Goal: Find specific page/section: Find specific page/section

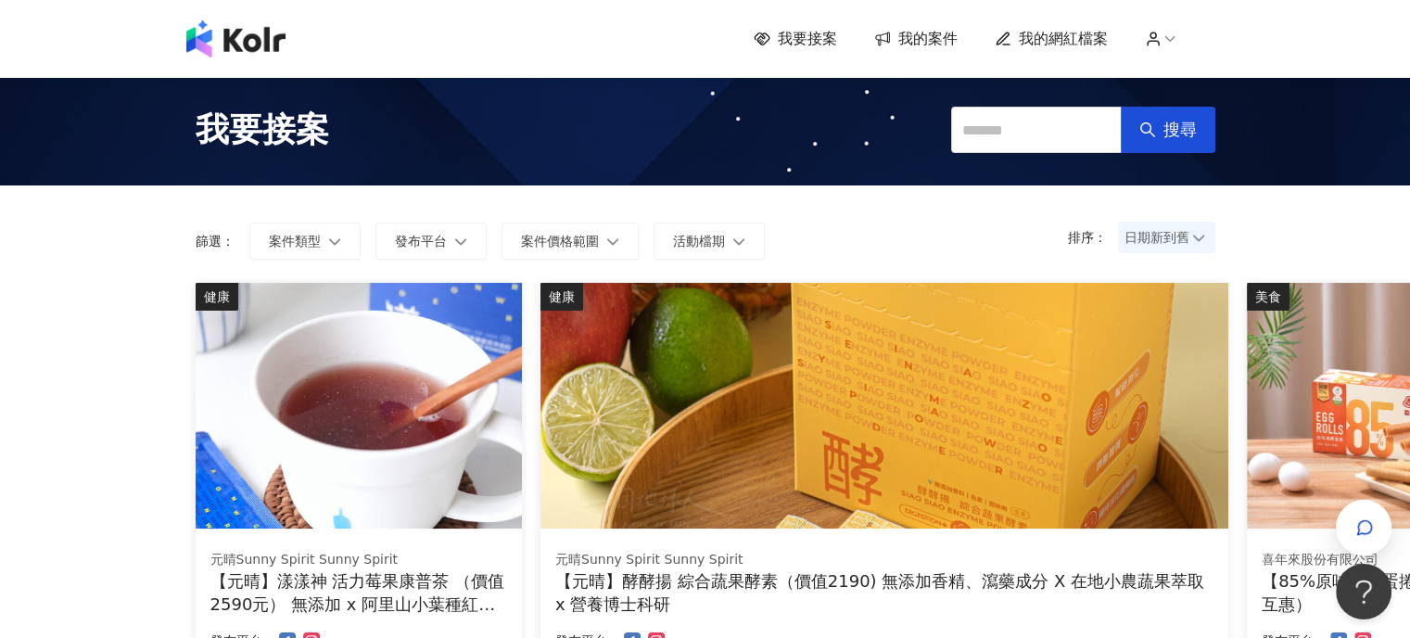
click at [1204, 239] on div "日期新到舊" at bounding box center [1166, 238] width 97 height 30
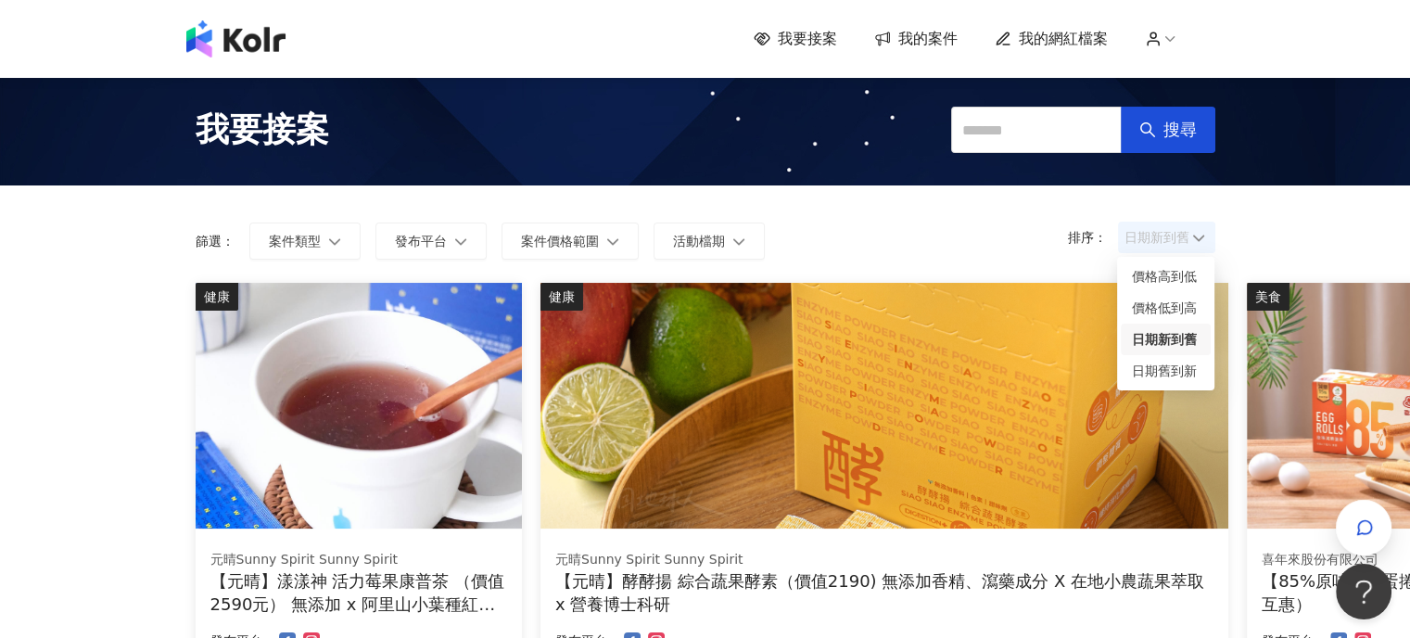
click at [1168, 333] on div "日期新到舊" at bounding box center [1166, 339] width 68 height 20
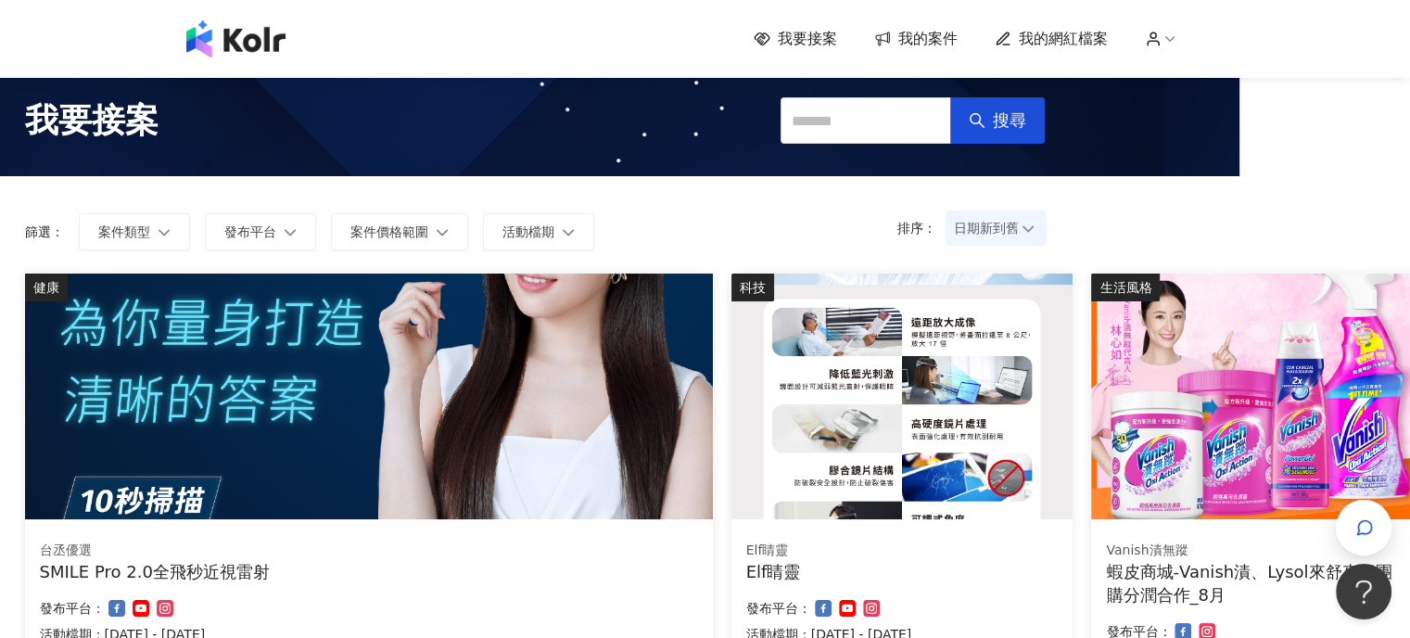
scroll to position [0, 171]
